Goal: Transaction & Acquisition: Purchase product/service

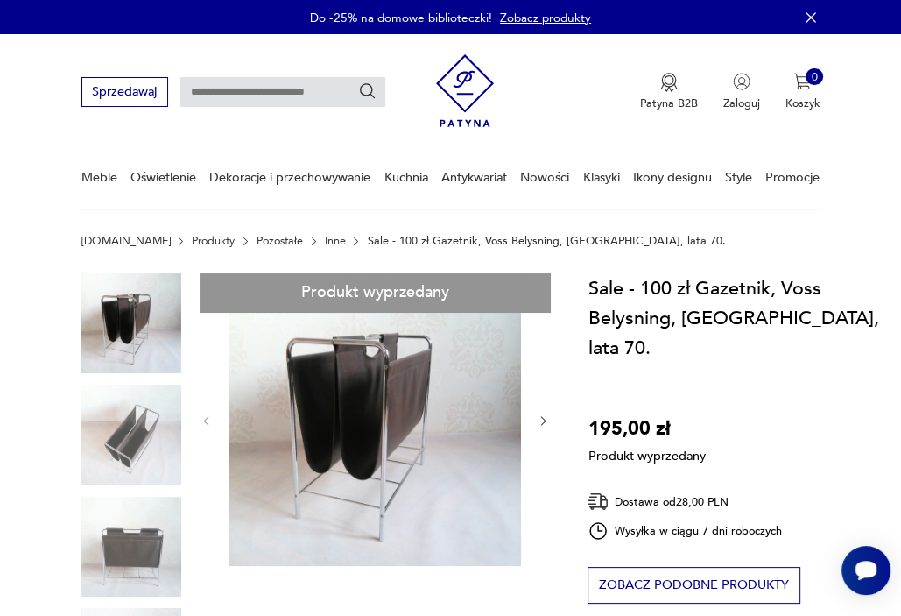
click at [256, 85] on input "text" at bounding box center [282, 92] width 205 height 30
type input "********"
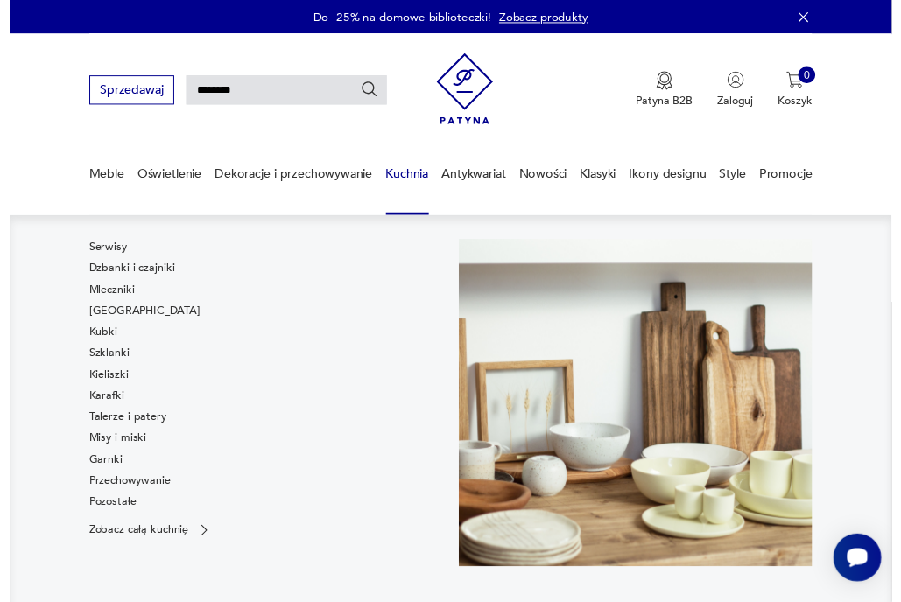
scroll to position [42, 0]
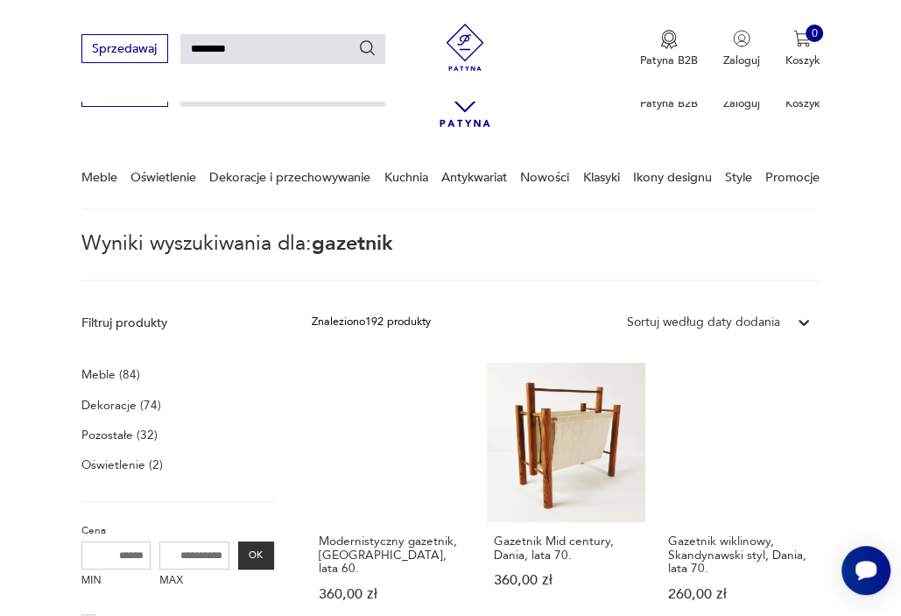
scroll to position [224, 0]
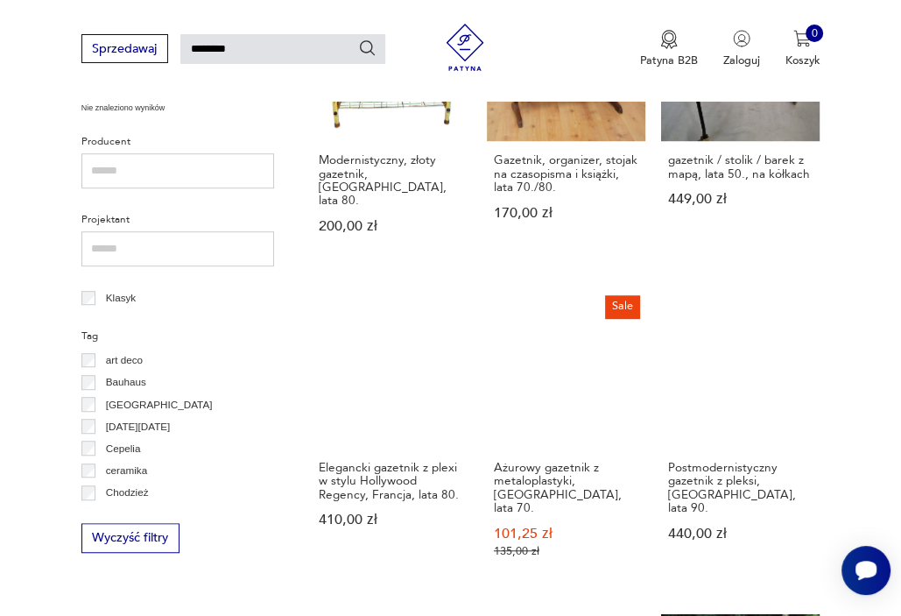
scroll to position [1124, 0]
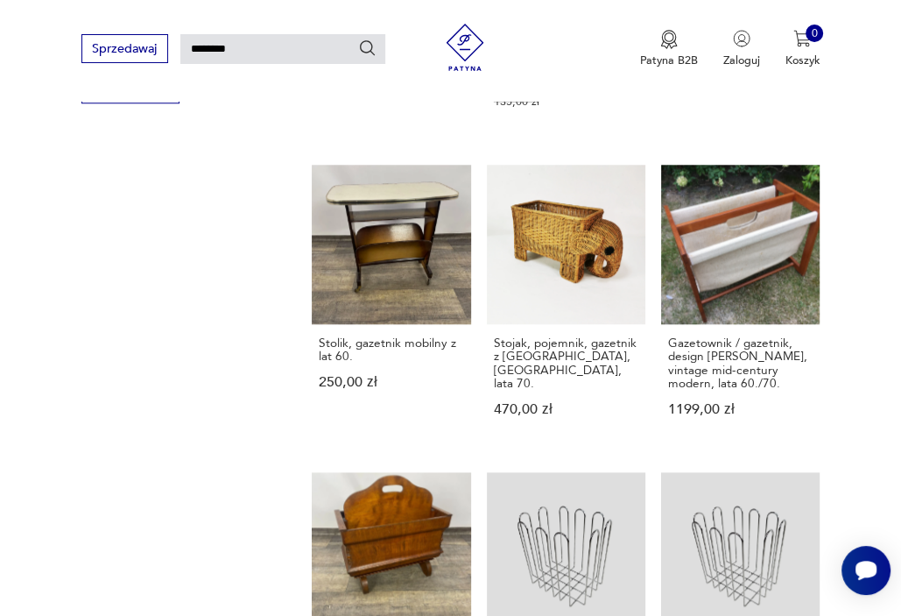
click at [245, 175] on div "Filtruj produkty Meble (84) Dekoracje (74) Pozostałe (32) Oświetlenie (2) Cena …" at bounding box center [178, 141] width 194 height 1900
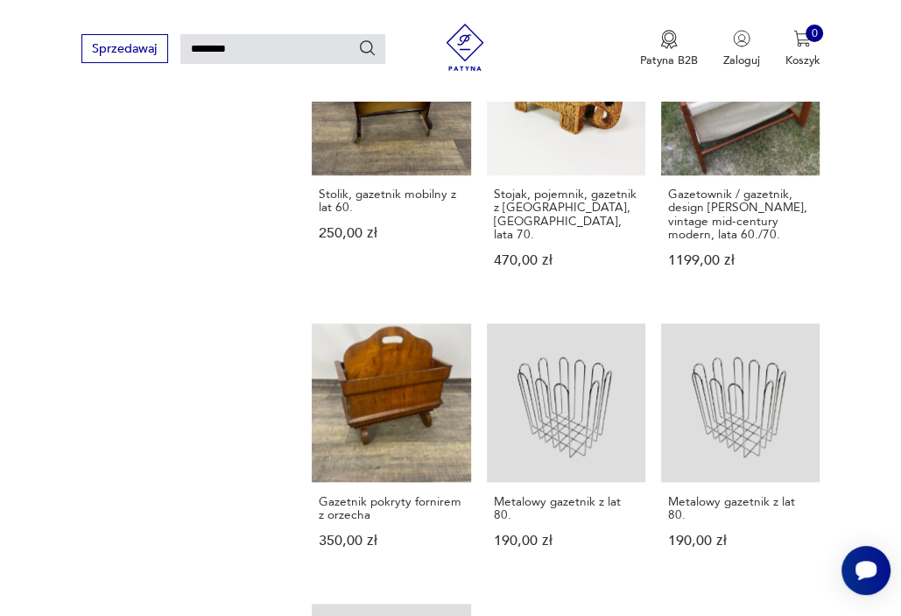
scroll to position [1462, 0]
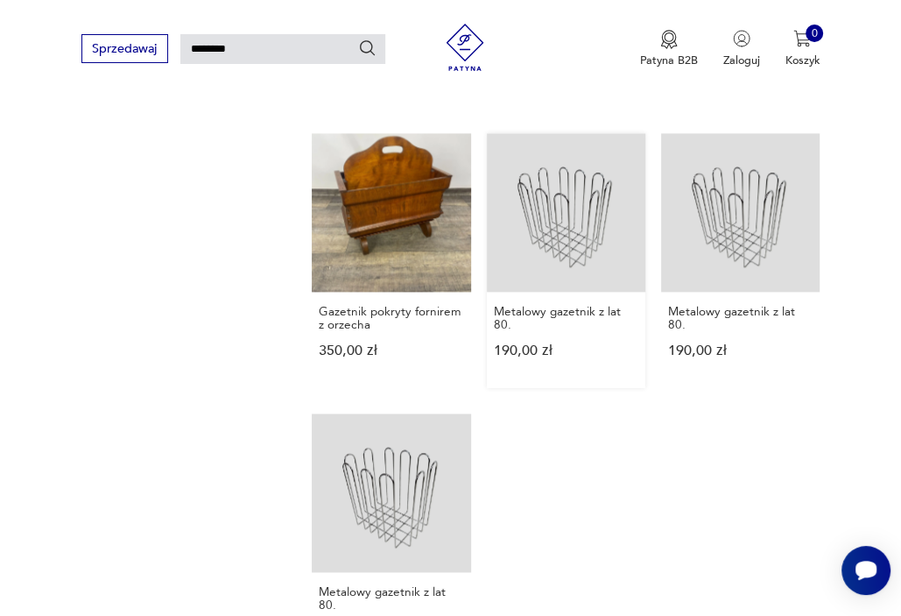
click at [575, 175] on link "Metalowy gazetnik z lat 80. 190,00 zł" at bounding box center [566, 260] width 159 height 255
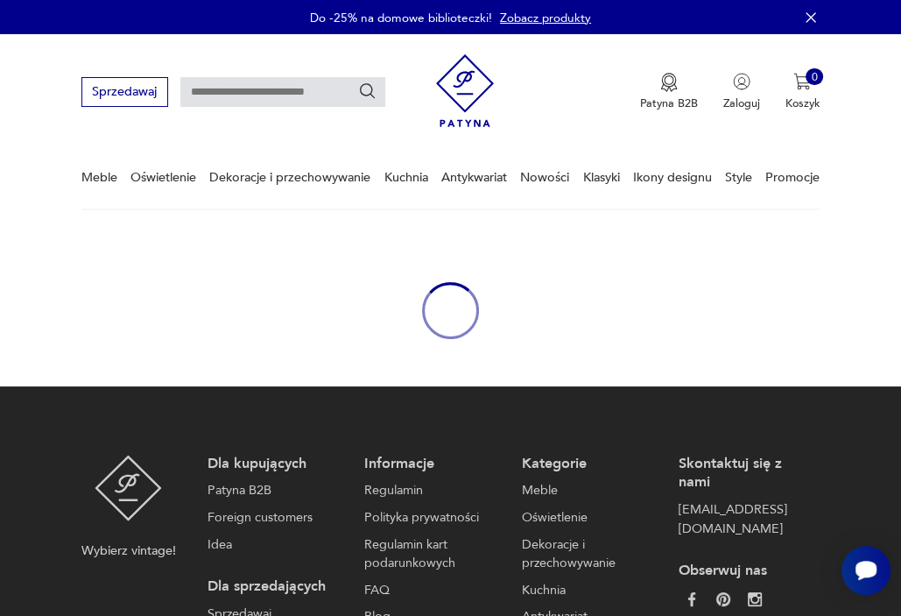
click at [431, 262] on div "oval-loading" at bounding box center [450, 310] width 901 height 151
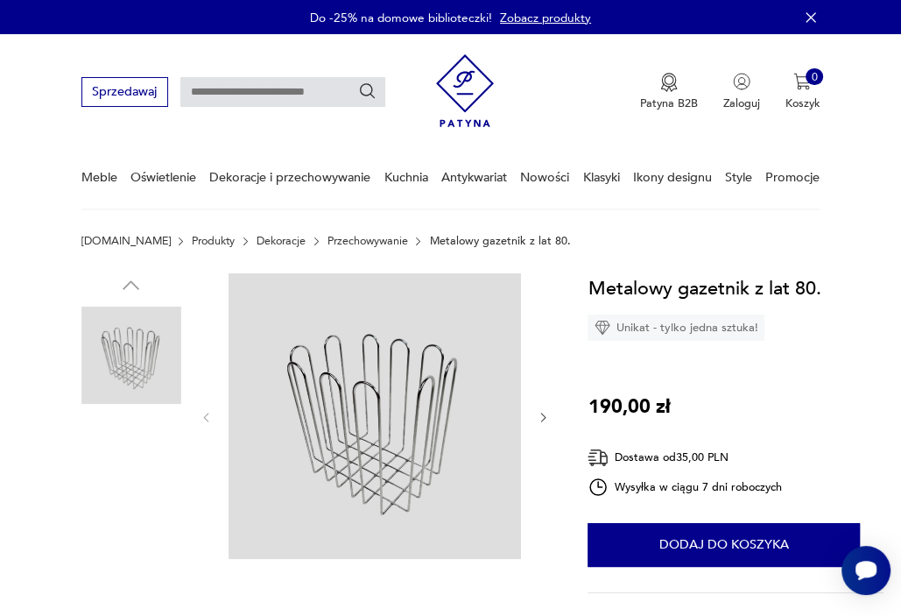
click at [148, 471] on img at bounding box center [131, 467] width 100 height 100
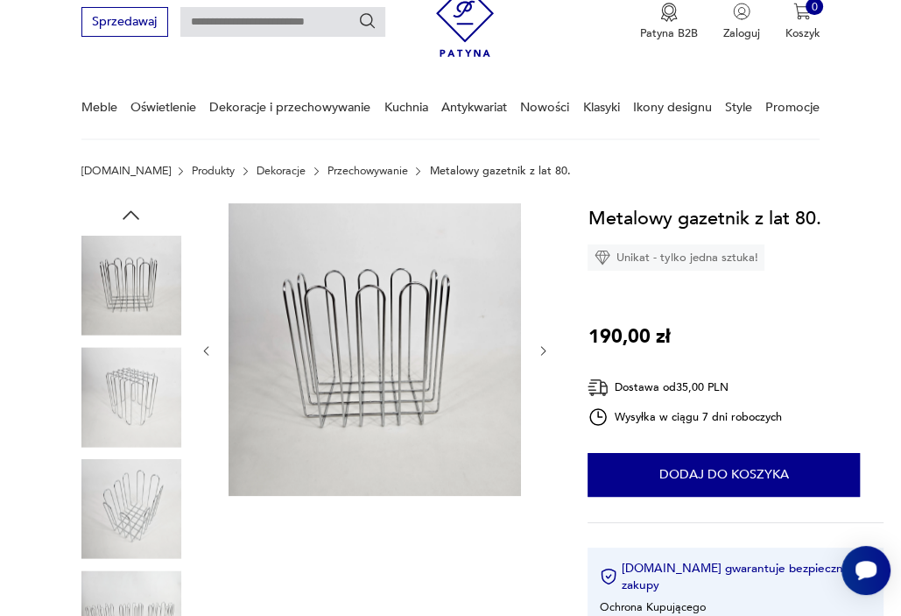
scroll to position [96, 0]
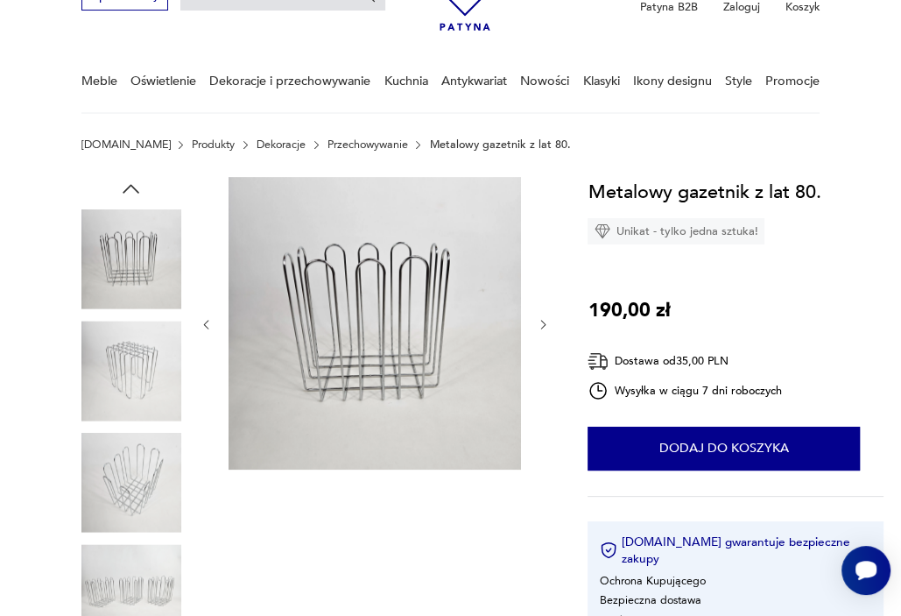
click at [134, 454] on img at bounding box center [131, 483] width 100 height 100
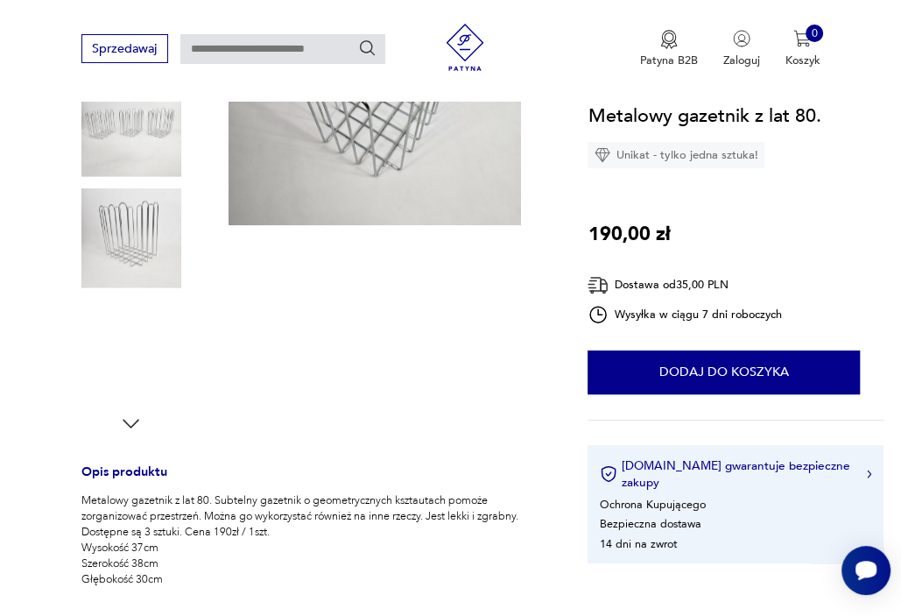
scroll to position [342, 0]
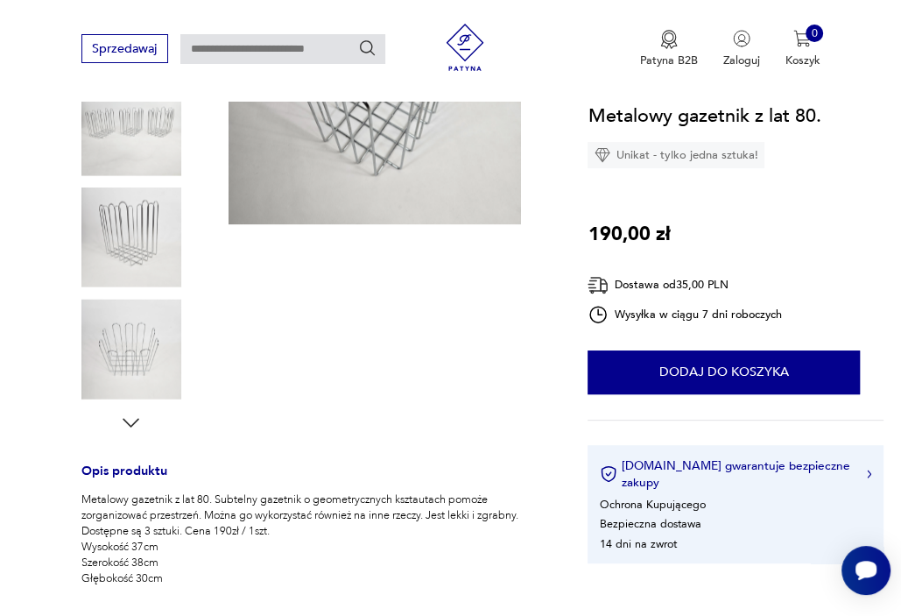
click at [123, 366] on img at bounding box center [131, 349] width 100 height 100
